Goal: Information Seeking & Learning: Find specific fact

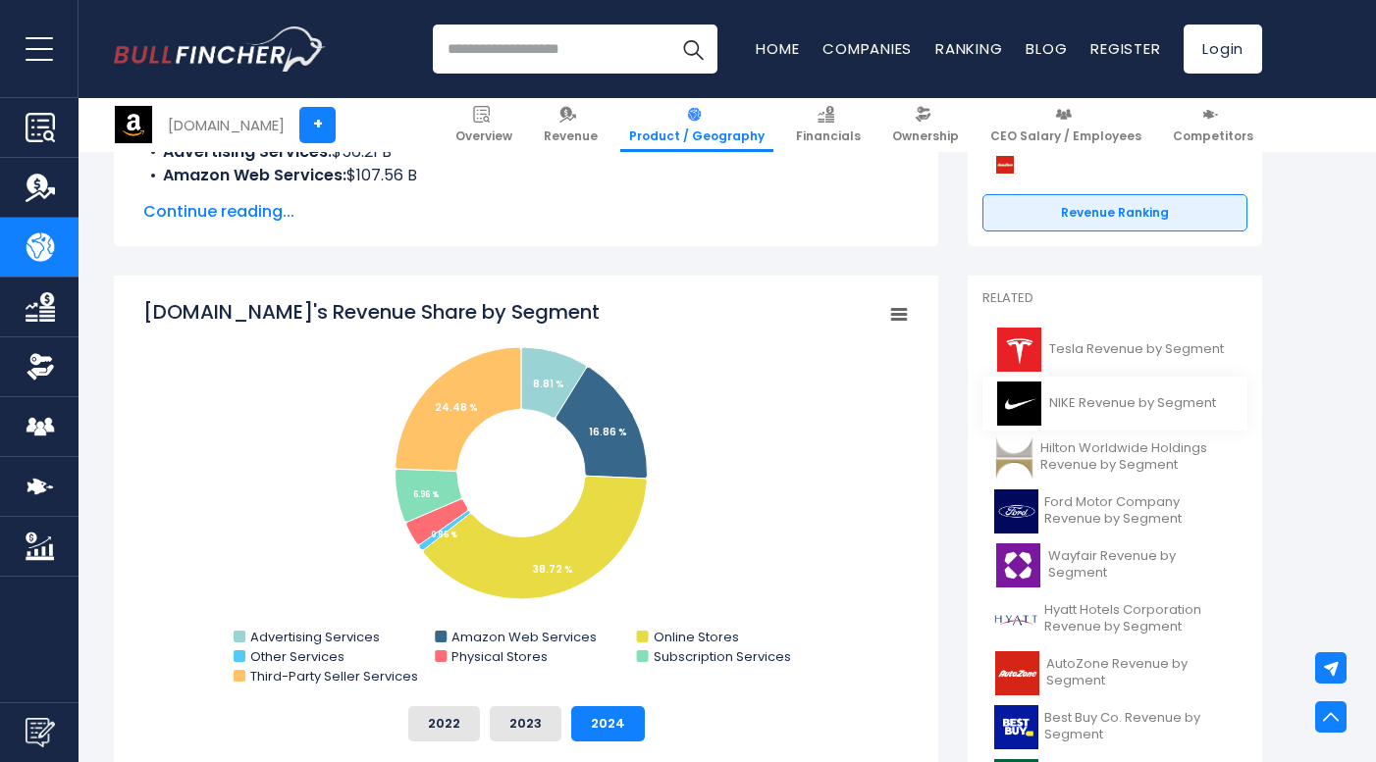
scroll to position [415, 0]
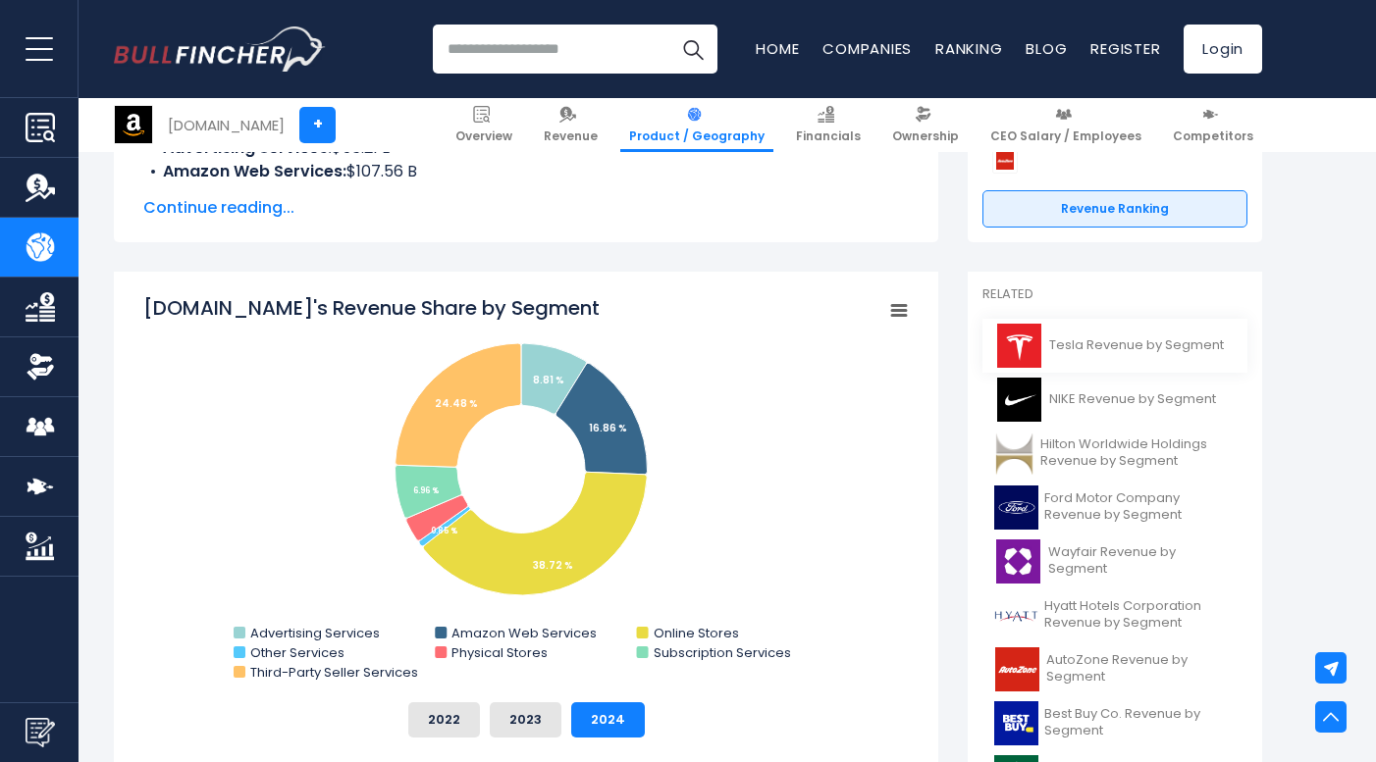
click at [1124, 352] on span "Tesla Revenue by Segment" at bounding box center [1136, 346] width 175 height 17
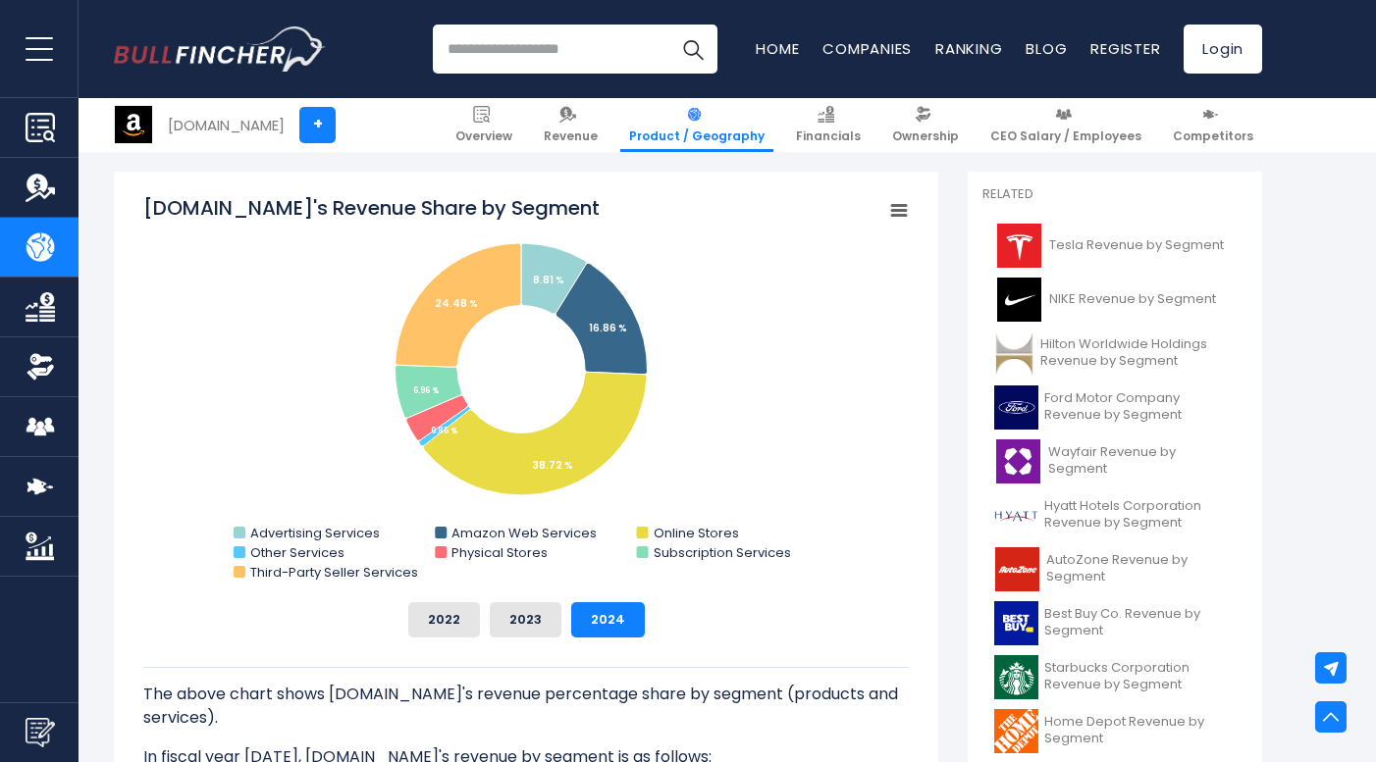
scroll to position [531, 0]
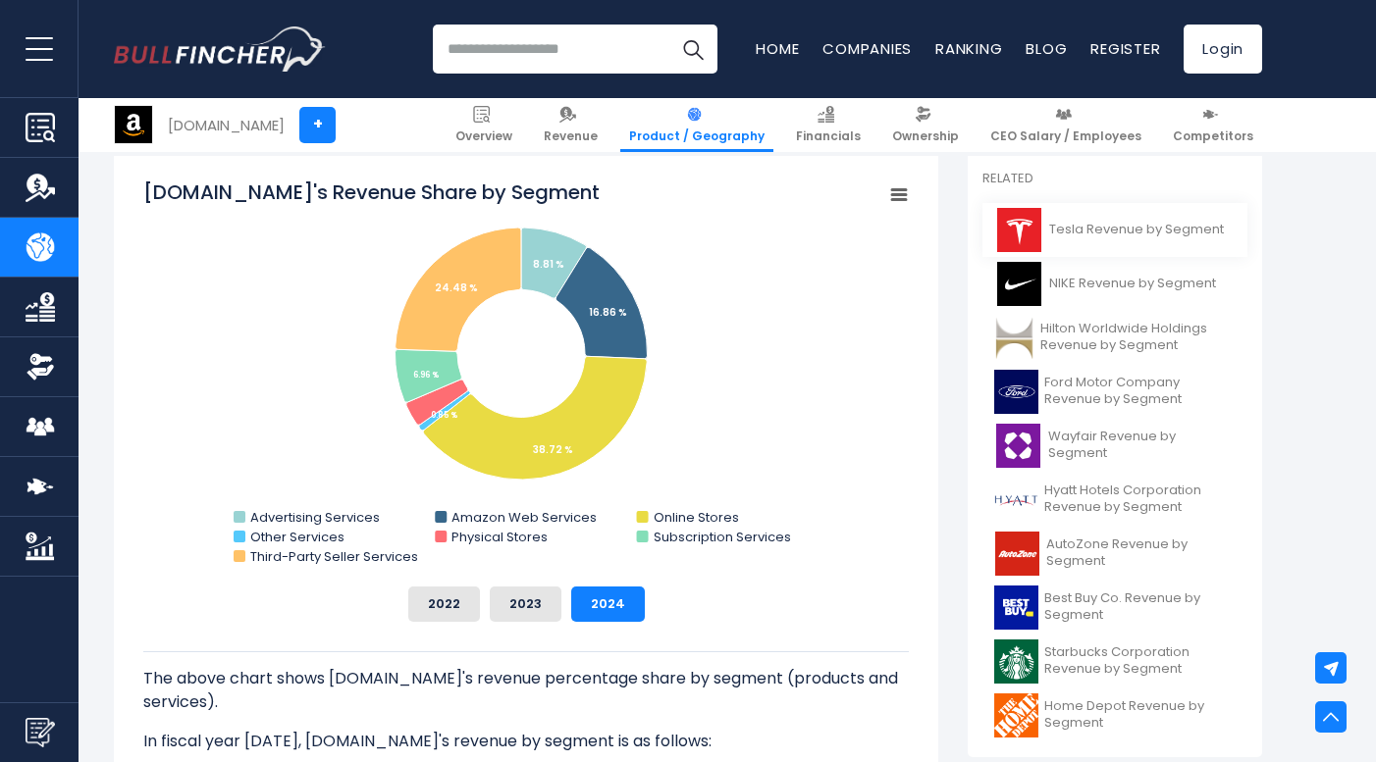
click at [1152, 229] on span "Tesla Revenue by Segment" at bounding box center [1136, 230] width 175 height 17
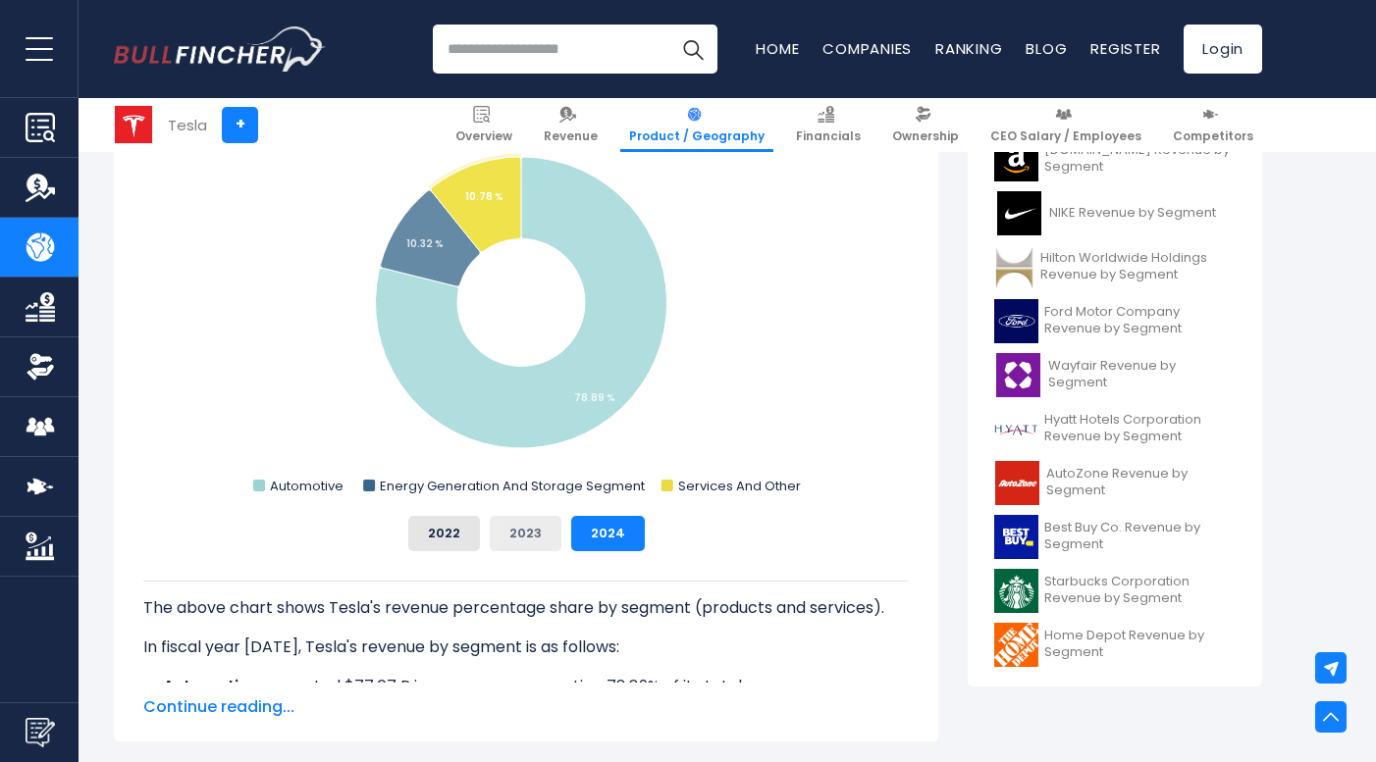
click at [530, 531] on button "2023" at bounding box center [526, 533] width 72 height 35
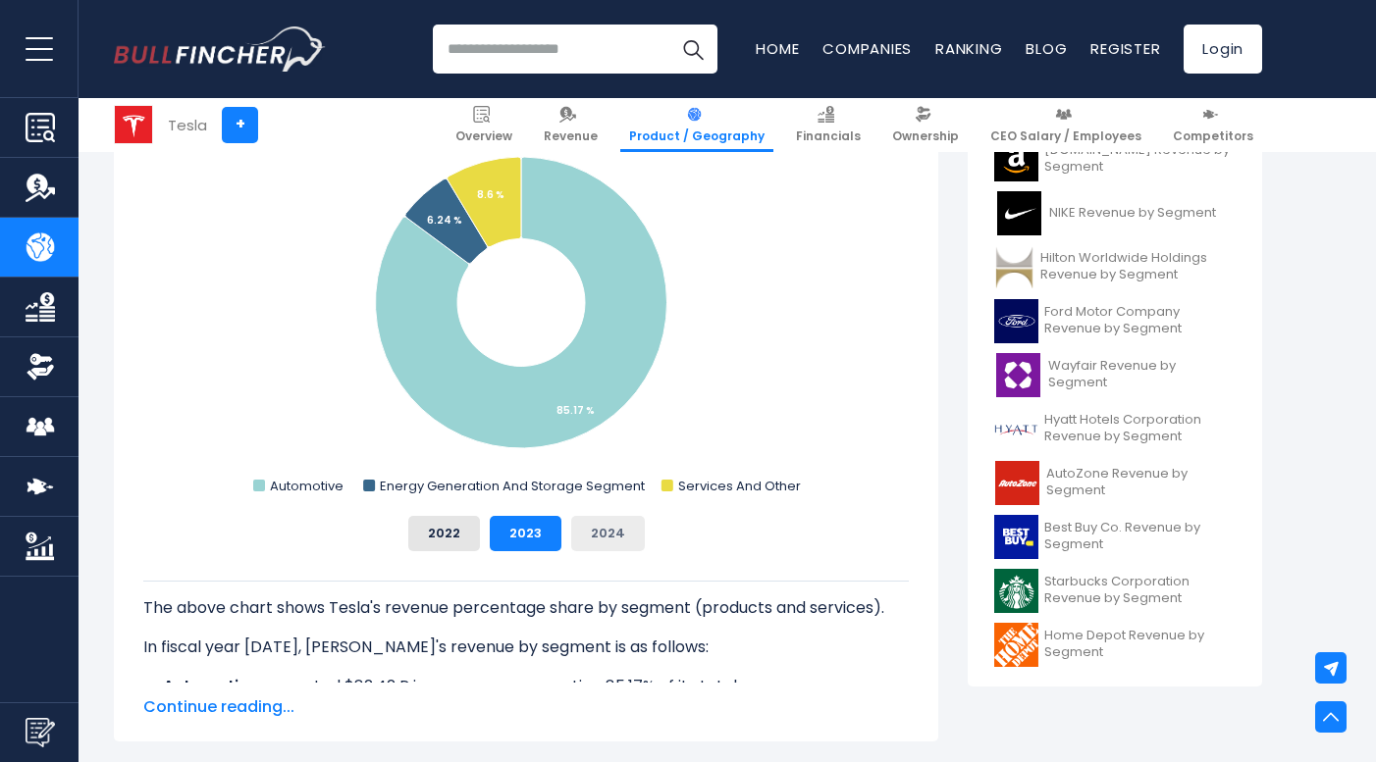
click at [608, 534] on button "2024" at bounding box center [608, 533] width 74 height 35
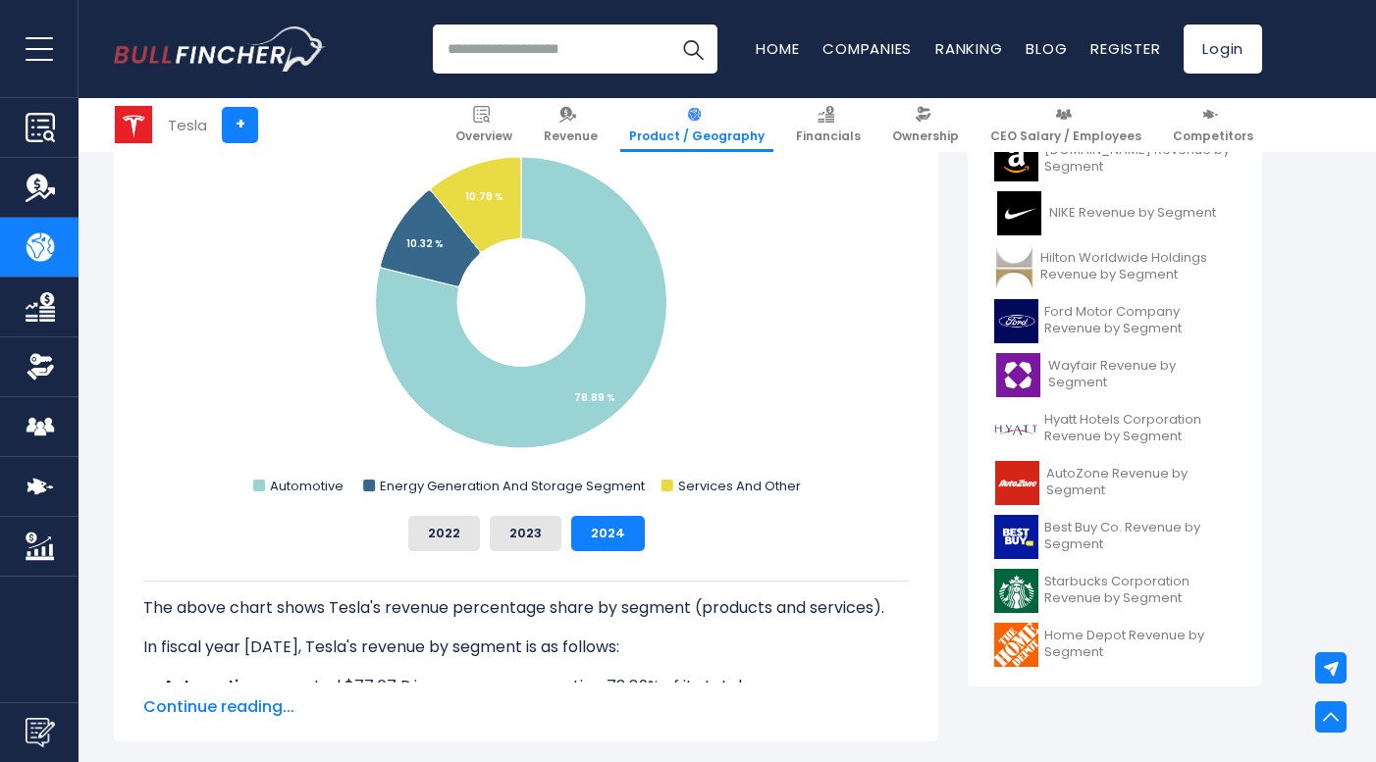
scroll to position [533, 0]
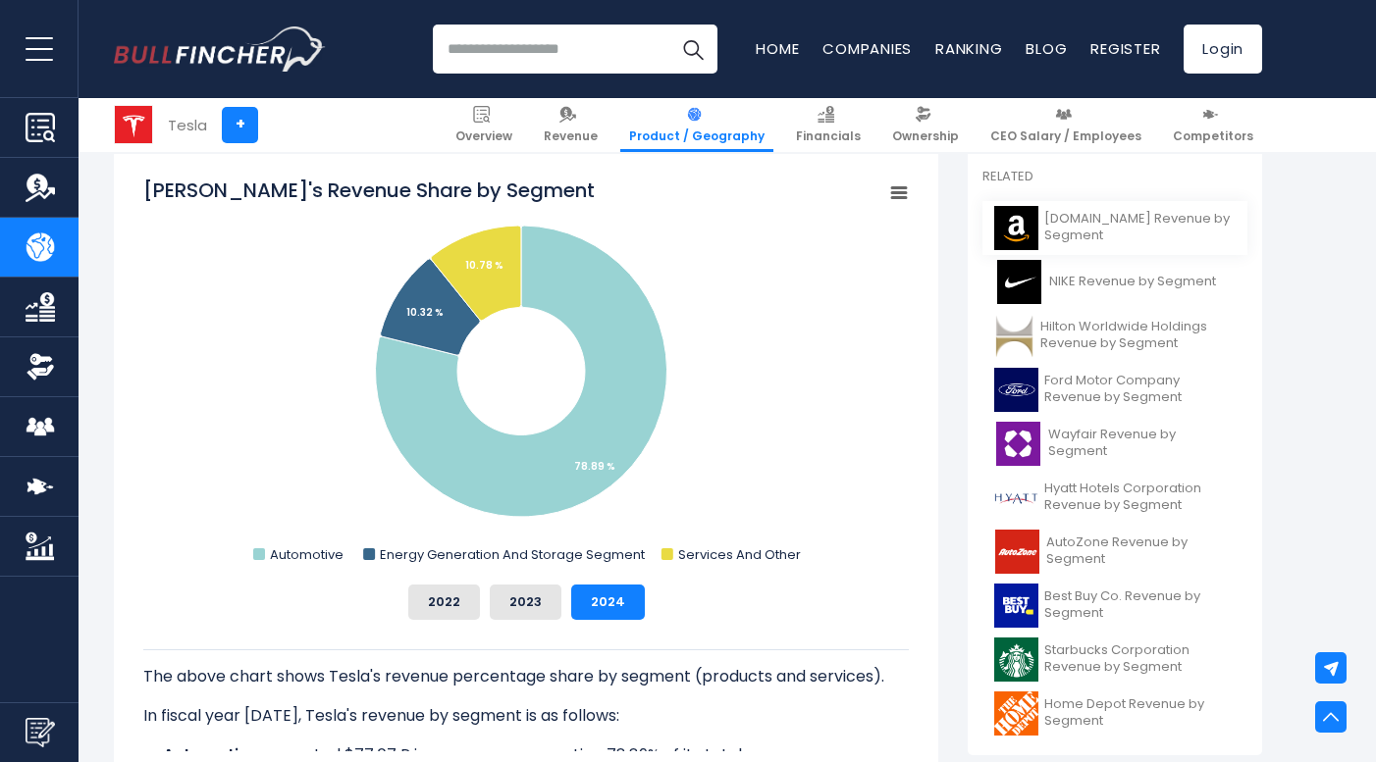
click at [1092, 247] on link "Amazon.com Revenue by Segment" at bounding box center [1114, 228] width 265 height 54
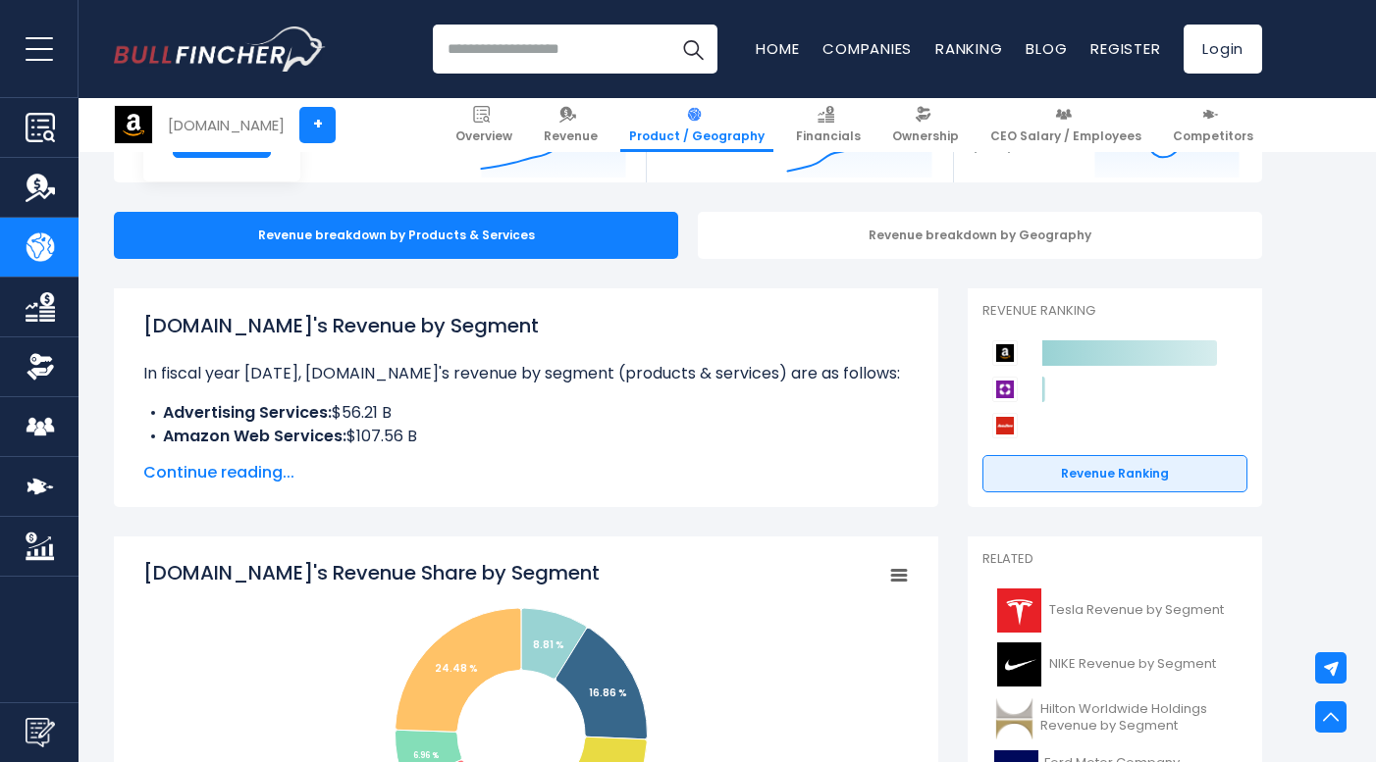
scroll to position [24, 0]
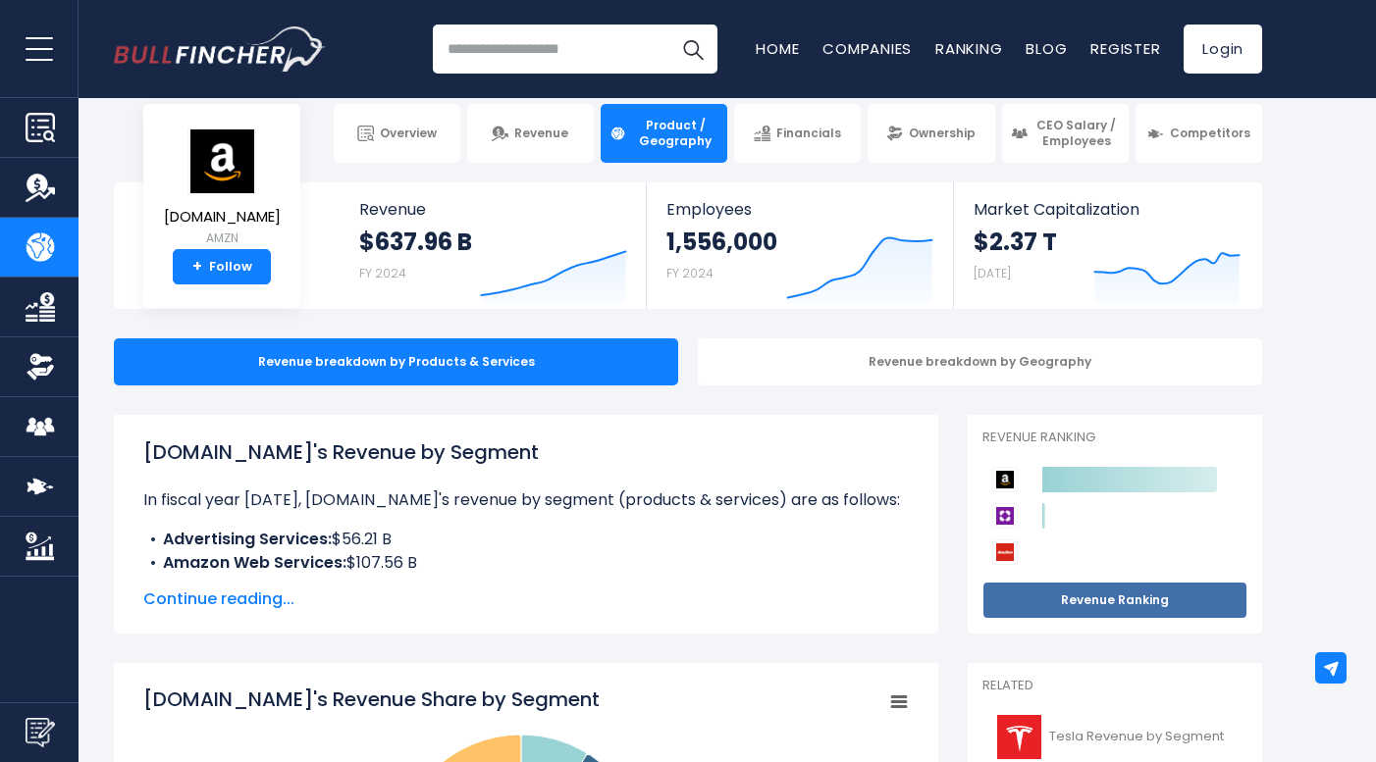
click at [1011, 591] on link "Revenue Ranking" at bounding box center [1114, 600] width 265 height 37
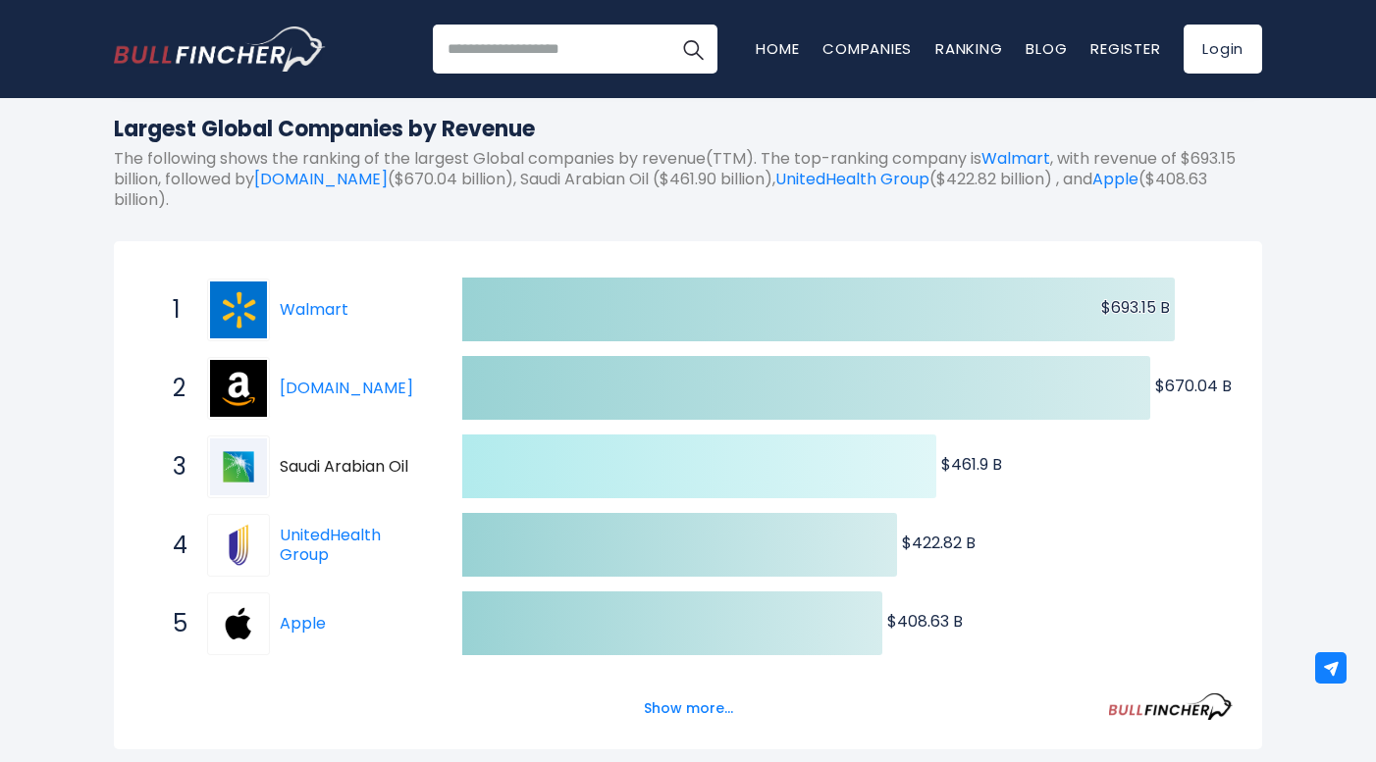
scroll to position [396, 0]
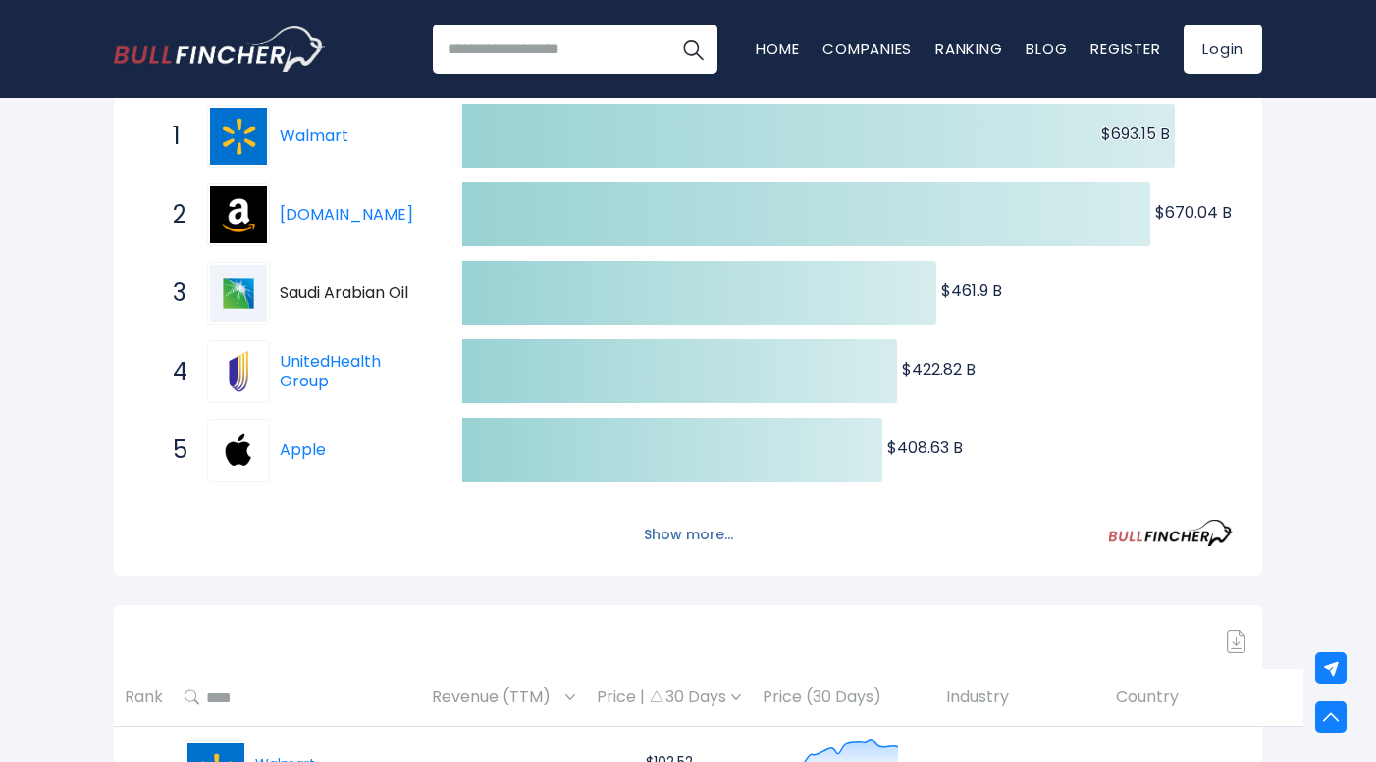
click at [715, 536] on button "Show more..." at bounding box center [688, 535] width 113 height 32
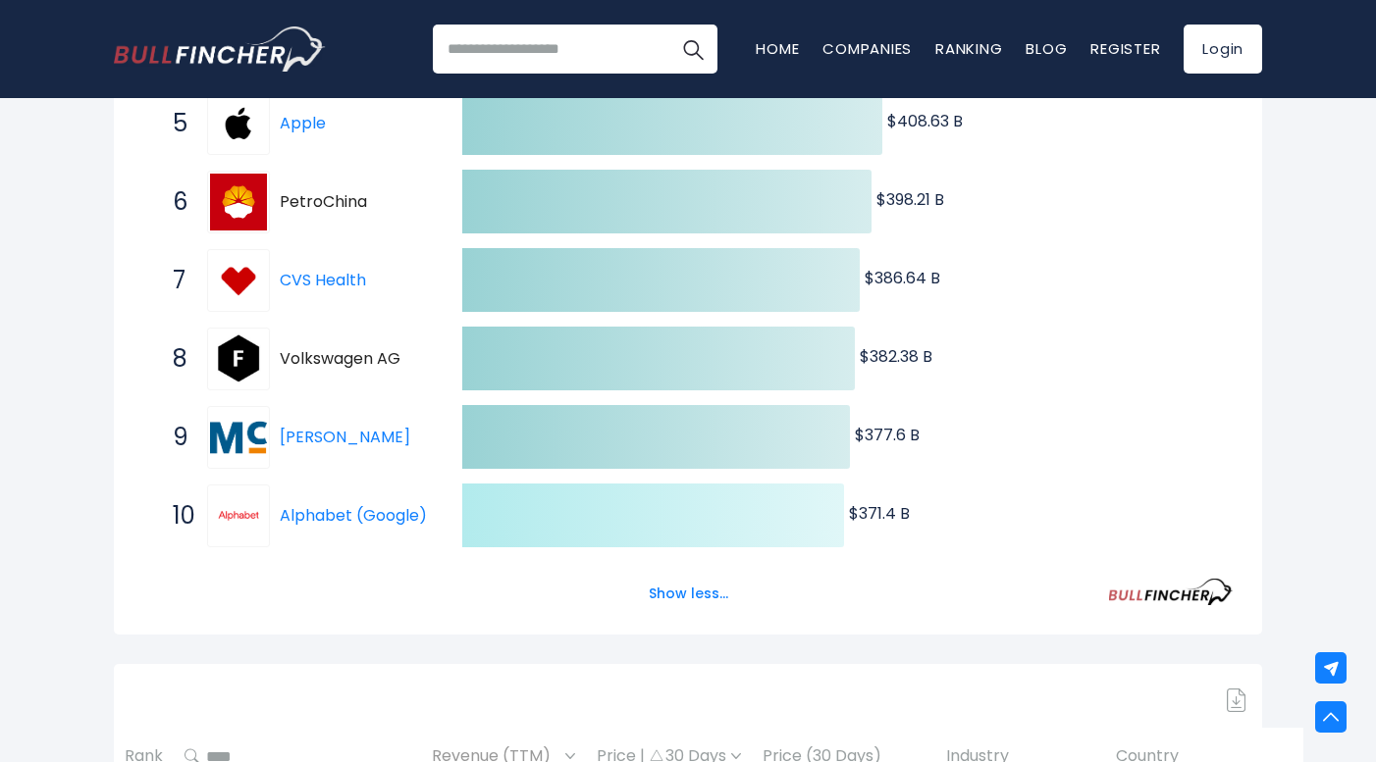
scroll to position [720, 0]
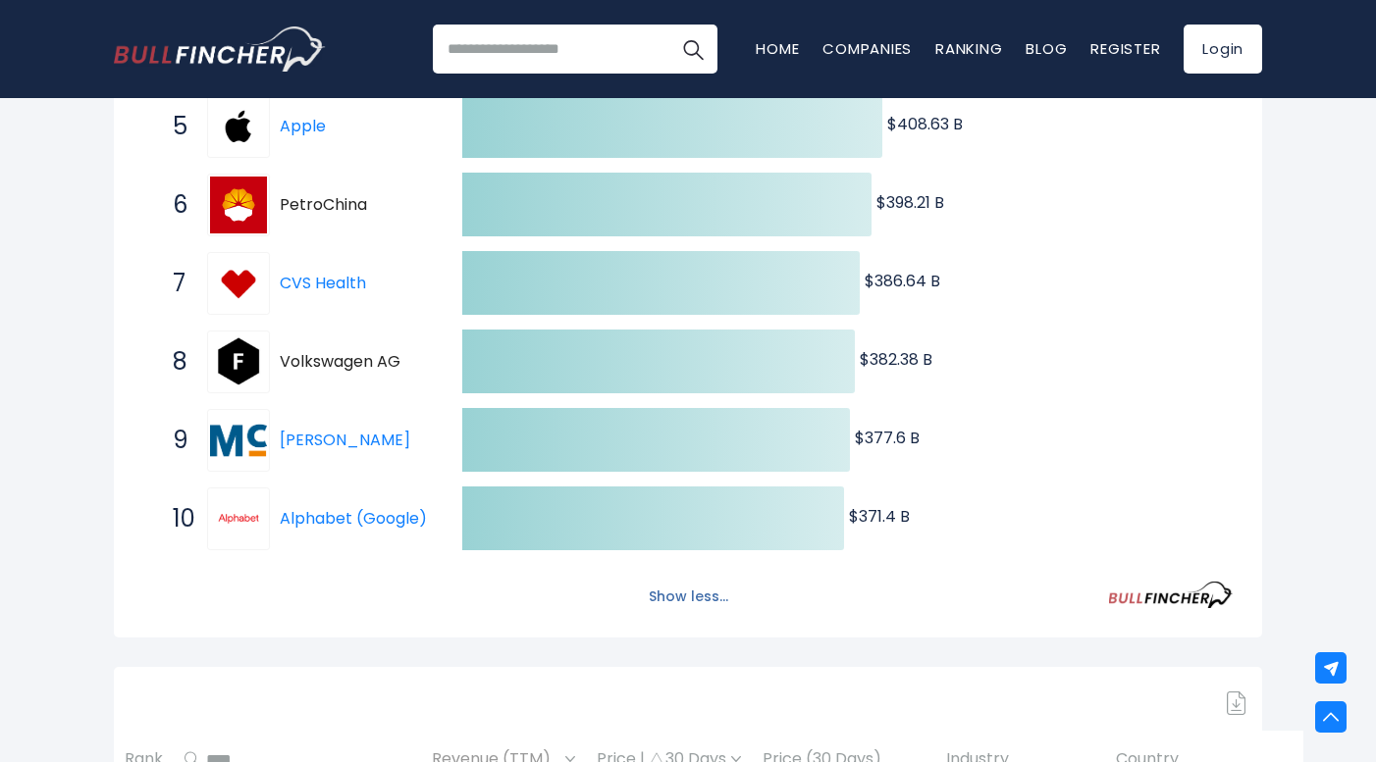
click at [689, 612] on button "Show less..." at bounding box center [688, 597] width 103 height 32
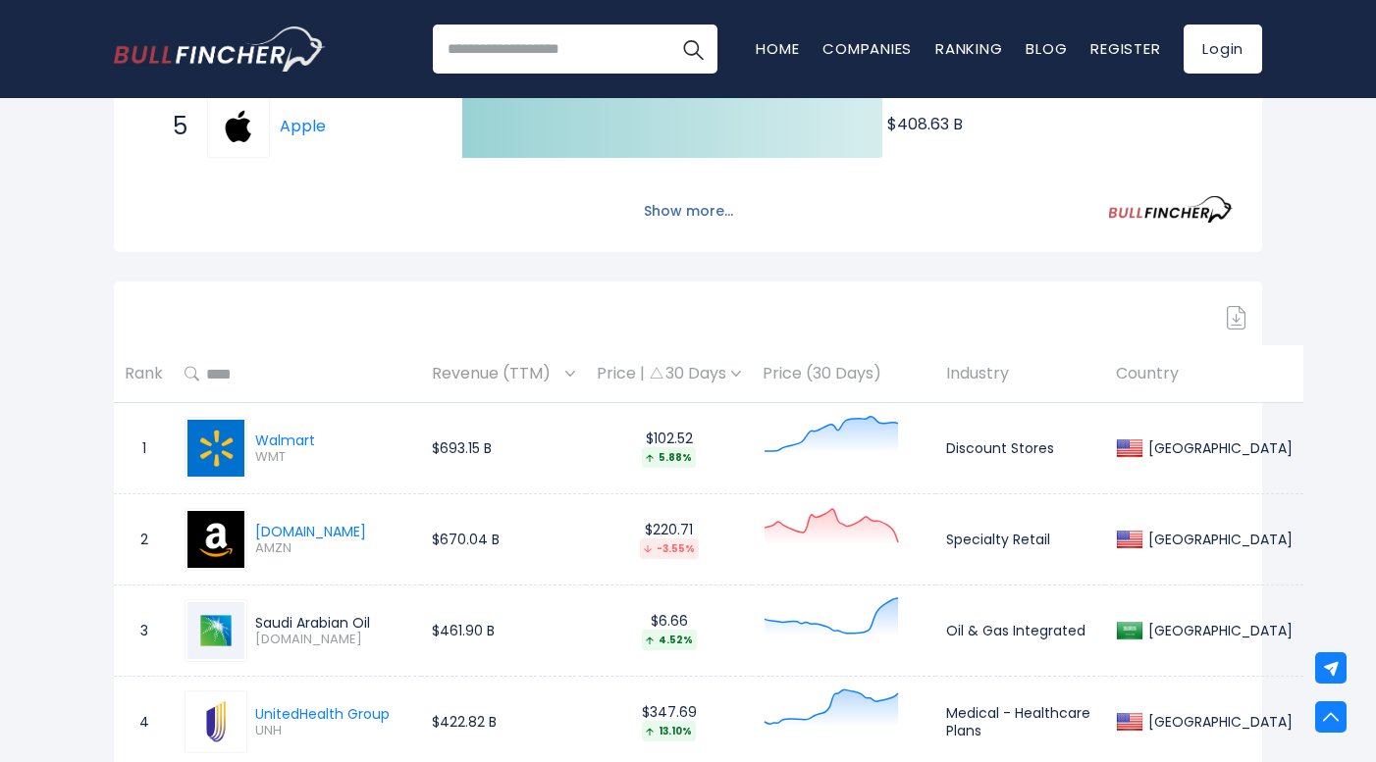
click at [667, 222] on button "Show more..." at bounding box center [688, 211] width 113 height 32
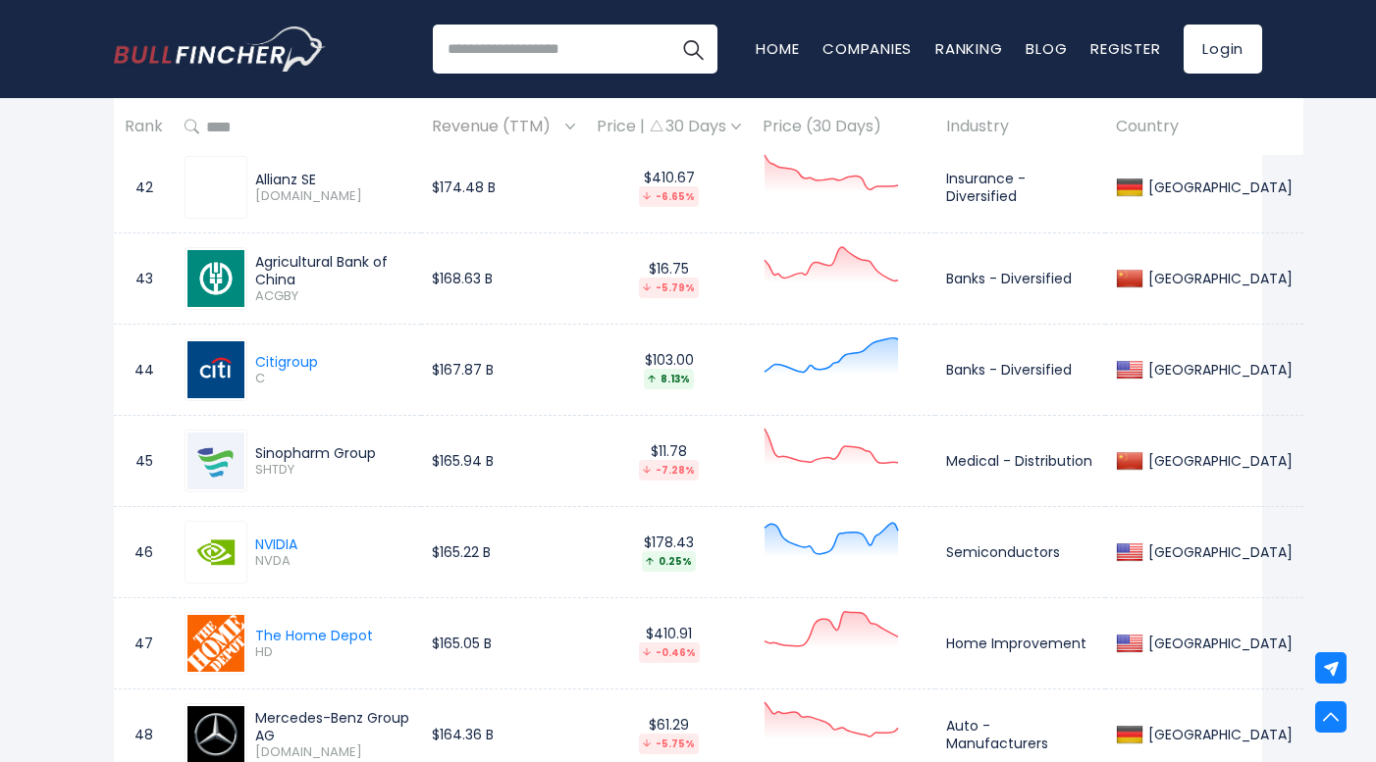
scroll to position [5052, 0]
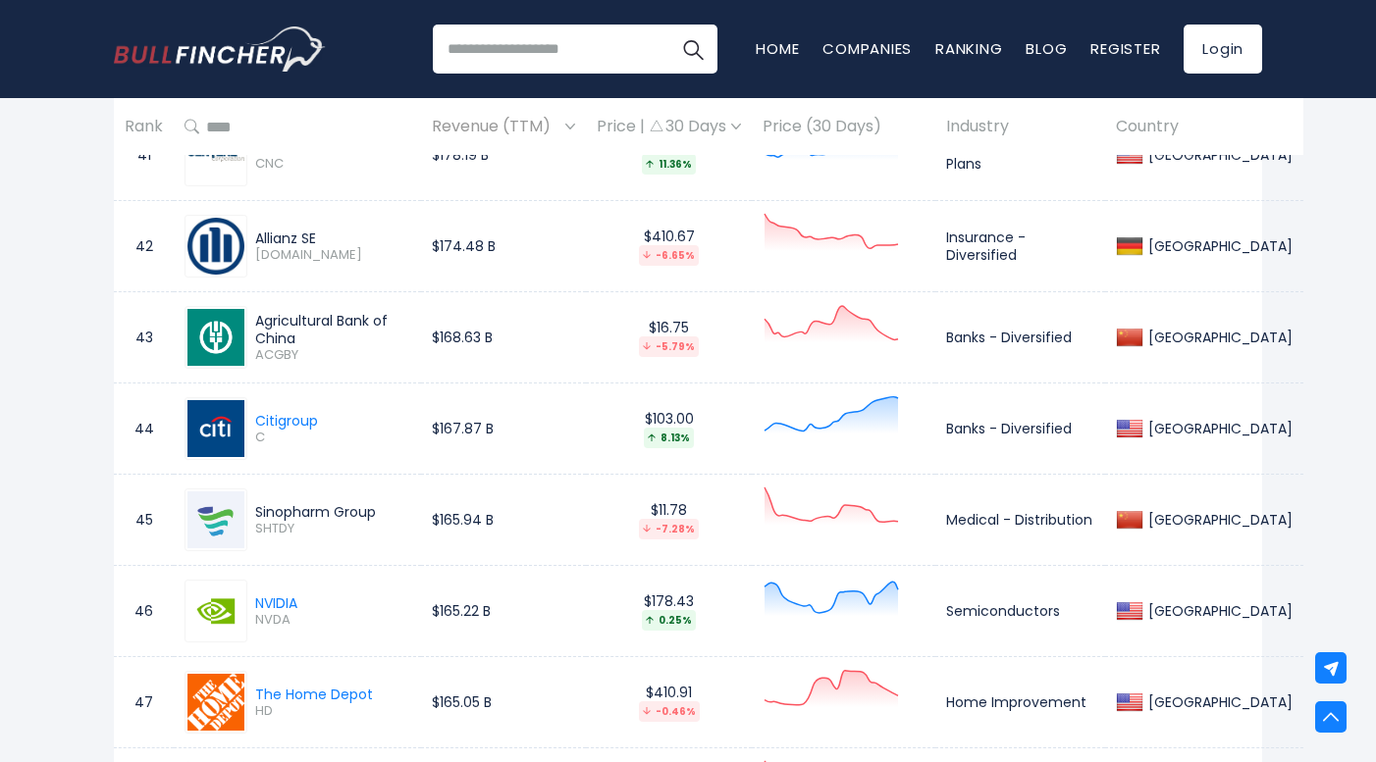
click at [463, 427] on td "$167.87 B" at bounding box center [503, 429] width 165 height 91
click at [483, 429] on td "$167.87 B" at bounding box center [503, 429] width 165 height 91
drag, startPoint x: 483, startPoint y: 429, endPoint x: 397, endPoint y: 429, distance: 85.4
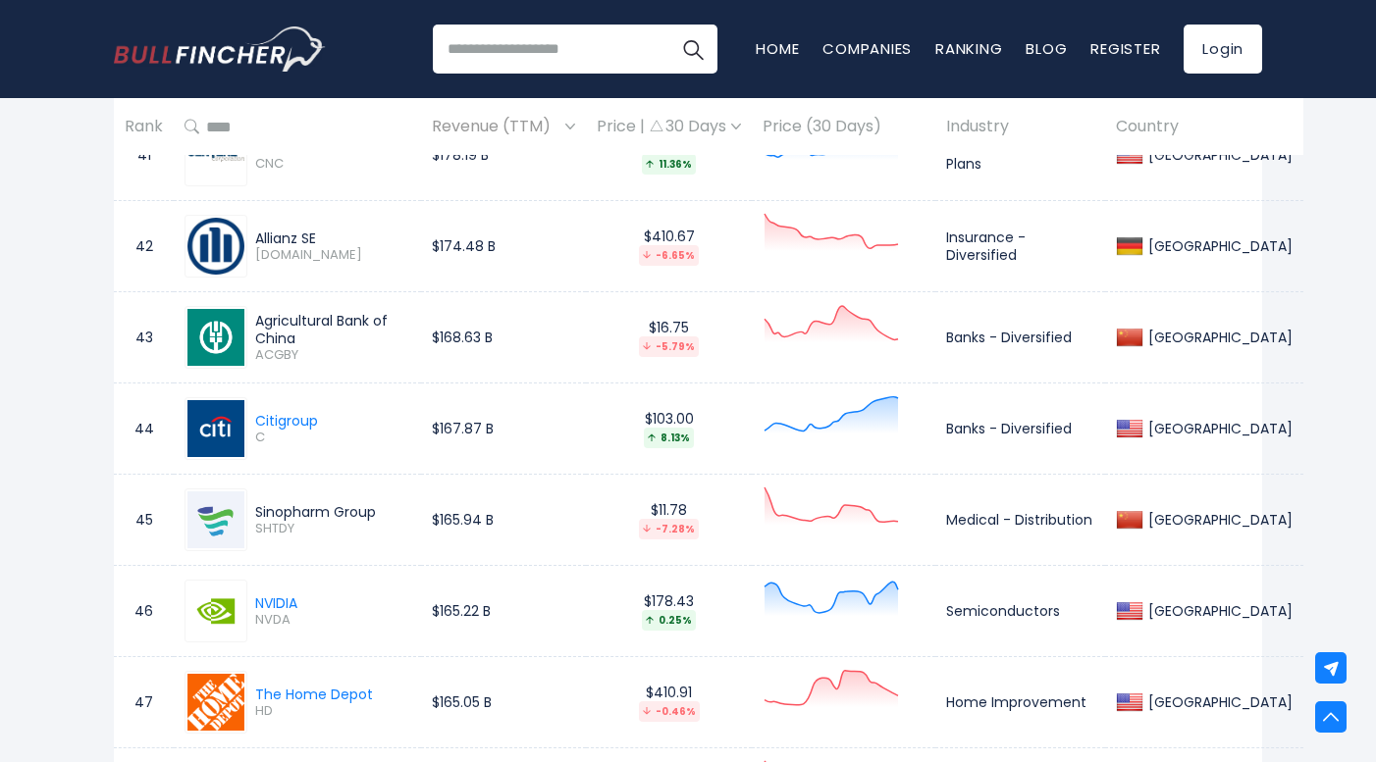
click at [397, 429] on tr "44 Citigroup C $167.87 B $103.00 8.13% Banks - Diversified [GEOGRAPHIC_DATA]" at bounding box center [708, 429] width 1189 height 91
click at [397, 429] on td "Citigroup C" at bounding box center [297, 429] width 247 height 91
click at [513, 134] on span "Revenue (TTM)" at bounding box center [496, 127] width 129 height 30
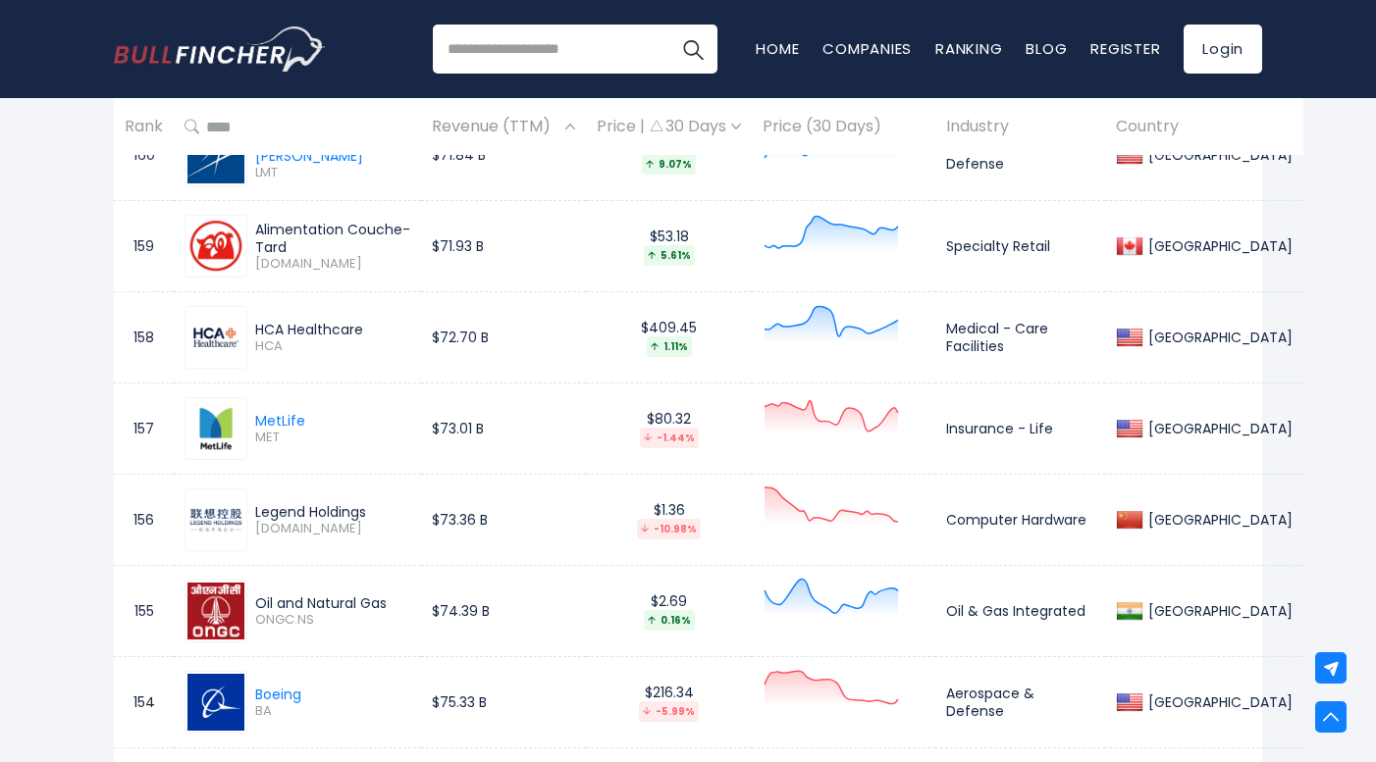
click at [521, 134] on span "Revenue (TTM)" at bounding box center [496, 127] width 129 height 30
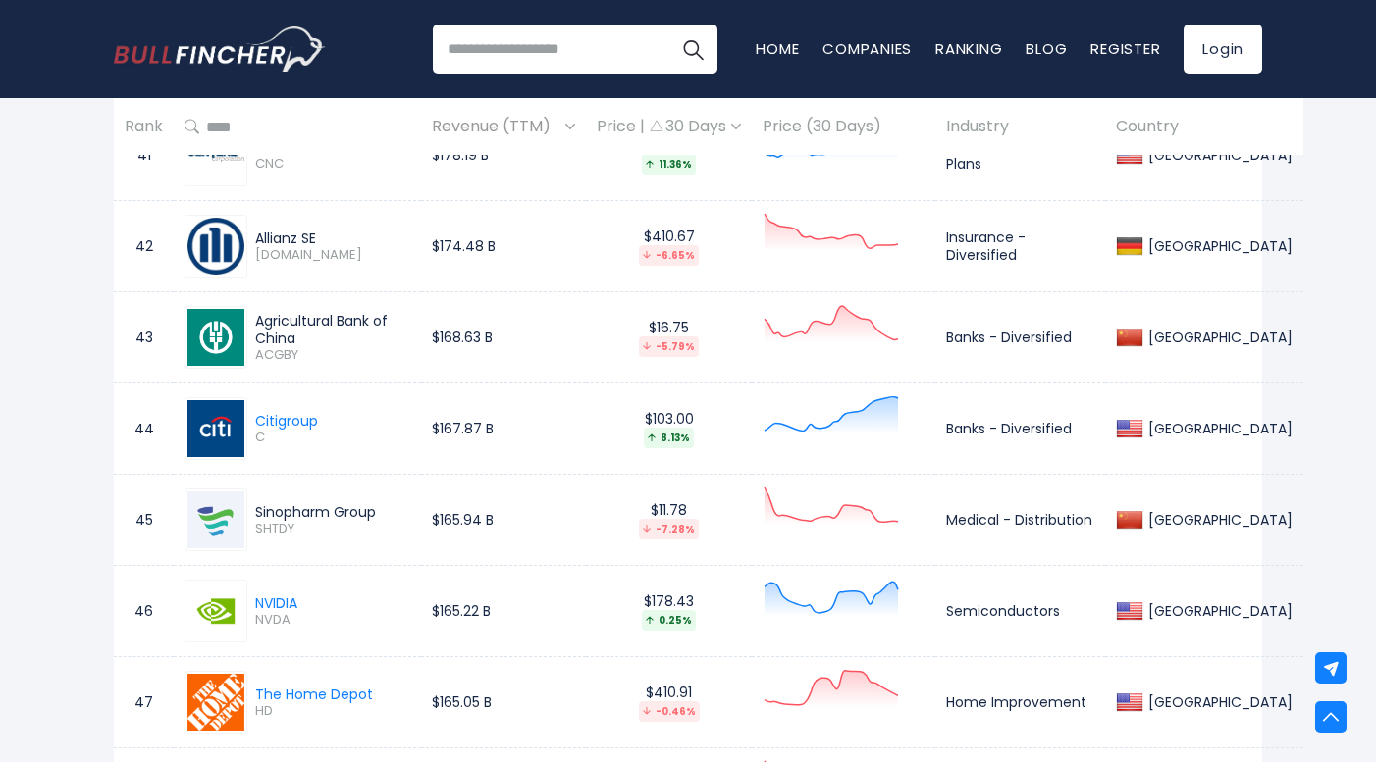
click at [521, 134] on span "Revenue (TTM)" at bounding box center [496, 127] width 129 height 30
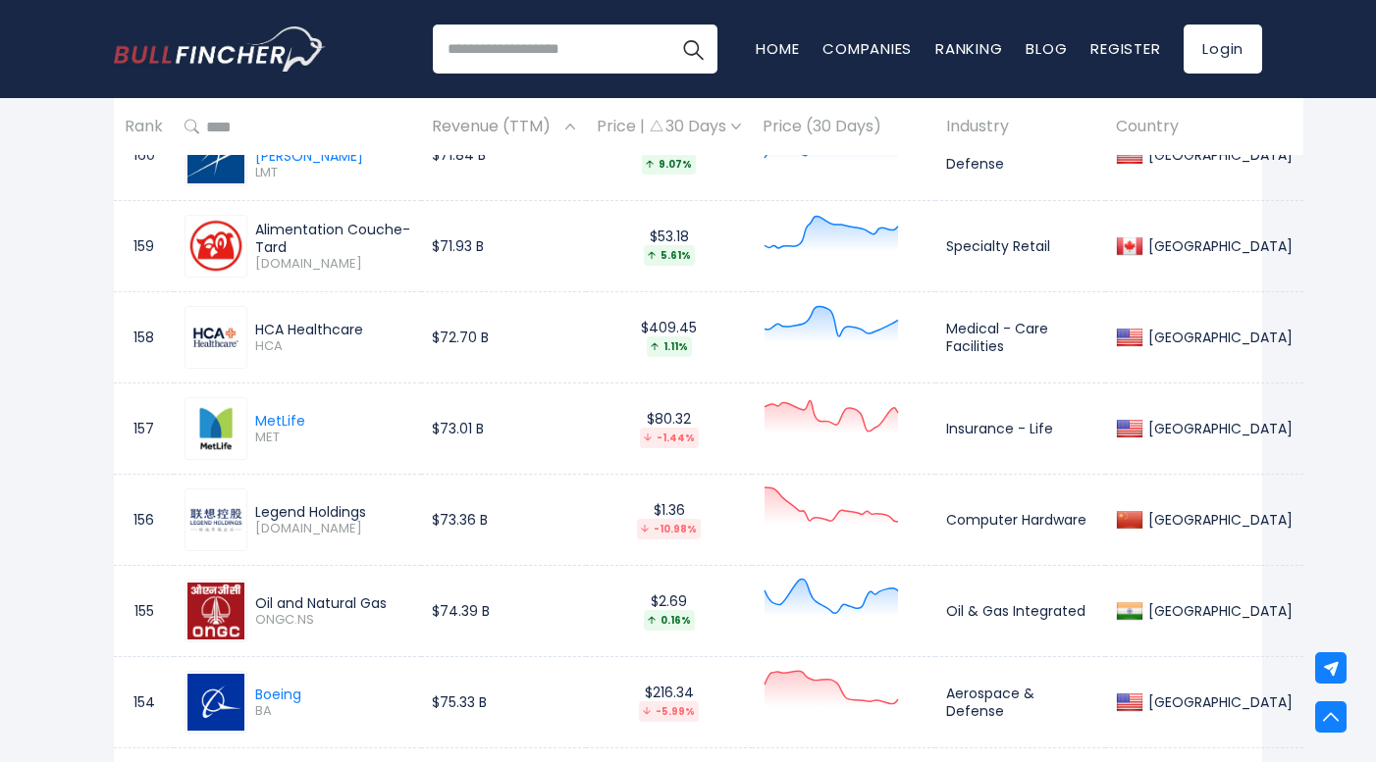
click at [521, 134] on span "Revenue (TTM)" at bounding box center [496, 127] width 129 height 30
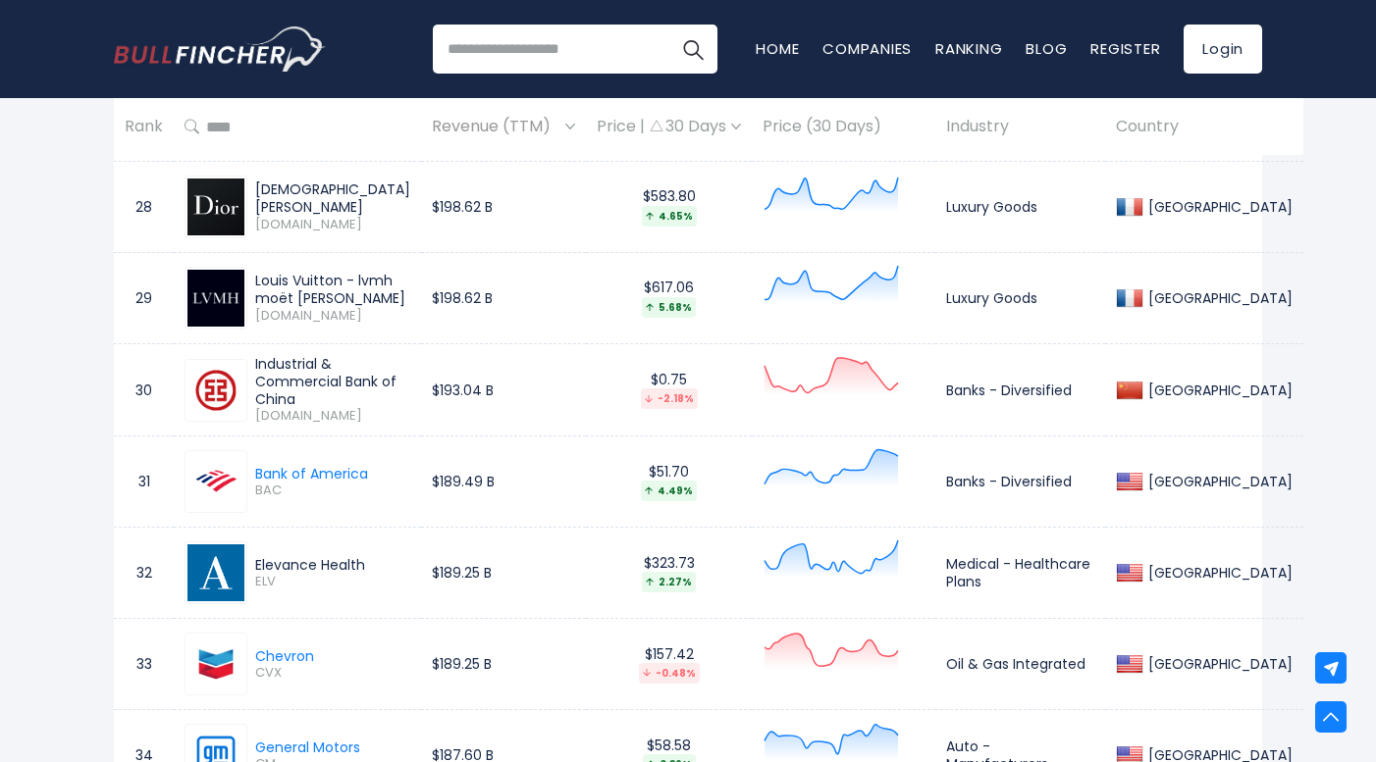
scroll to position [17892, 0]
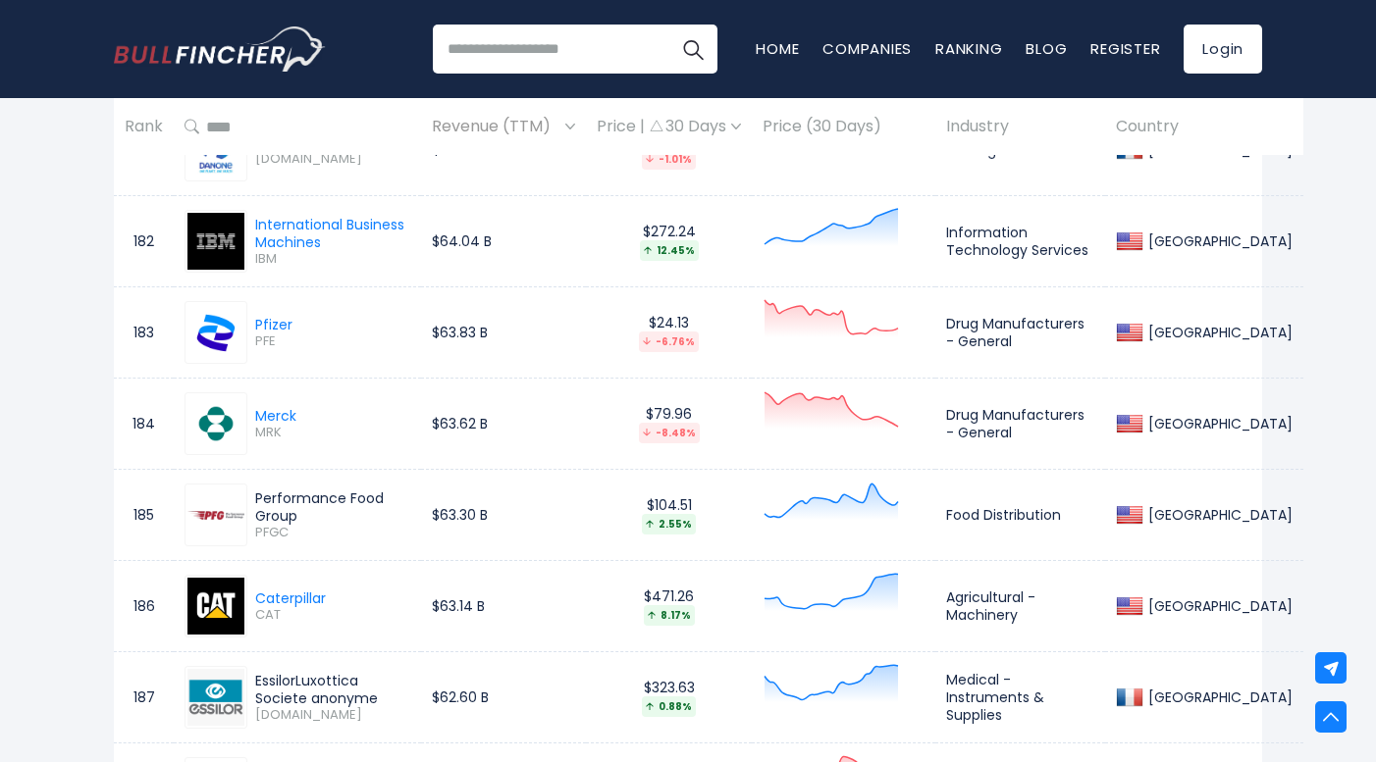
click at [490, 394] on td "$63.62 B" at bounding box center [503, 424] width 165 height 91
click at [467, 390] on td "$63.62 B" at bounding box center [503, 424] width 165 height 91
click at [487, 407] on td "$63.62 B" at bounding box center [503, 424] width 165 height 91
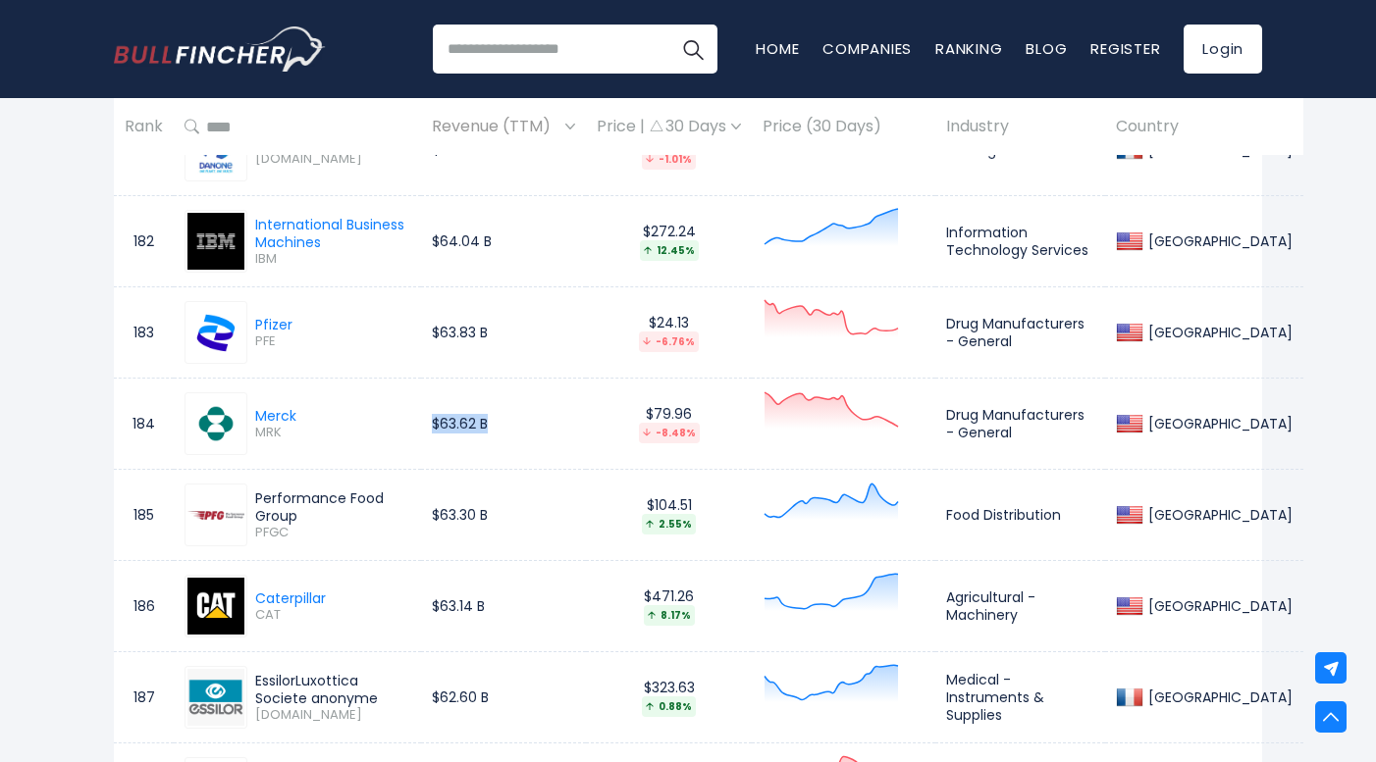
drag, startPoint x: 474, startPoint y: 394, endPoint x: 494, endPoint y: 371, distance: 30.7
click at [483, 379] on td "$63.62 B" at bounding box center [503, 424] width 165 height 91
click at [494, 379] on td "$63.62 B" at bounding box center [503, 424] width 165 height 91
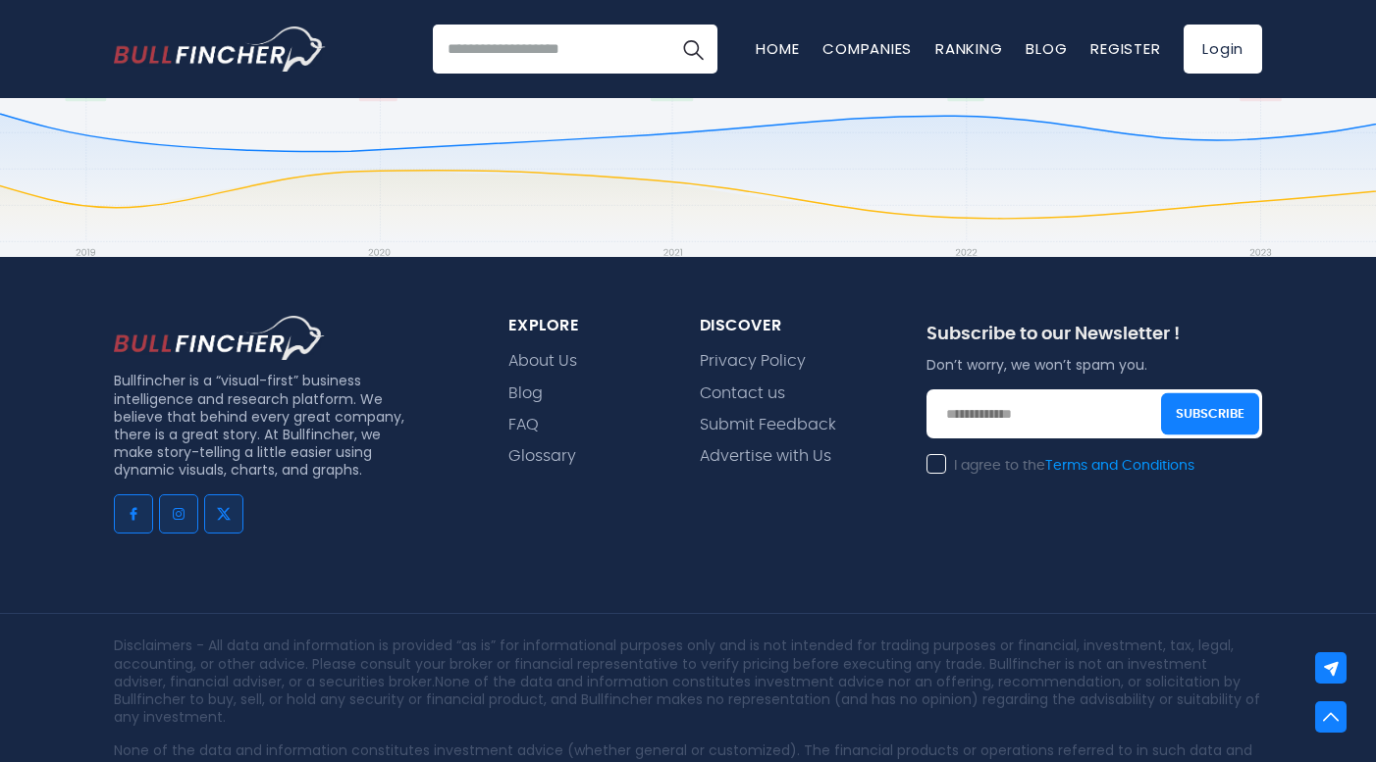
scroll to position [8321, 0]
